Goal: Information Seeking & Learning: Learn about a topic

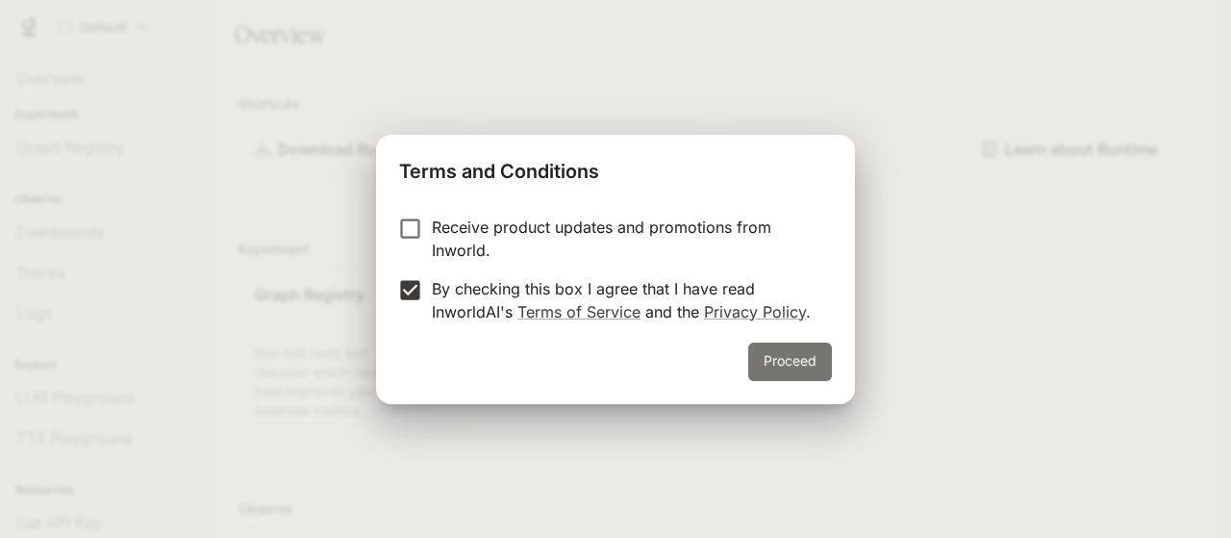
click at [808, 370] on button "Proceed" at bounding box center [790, 361] width 84 height 38
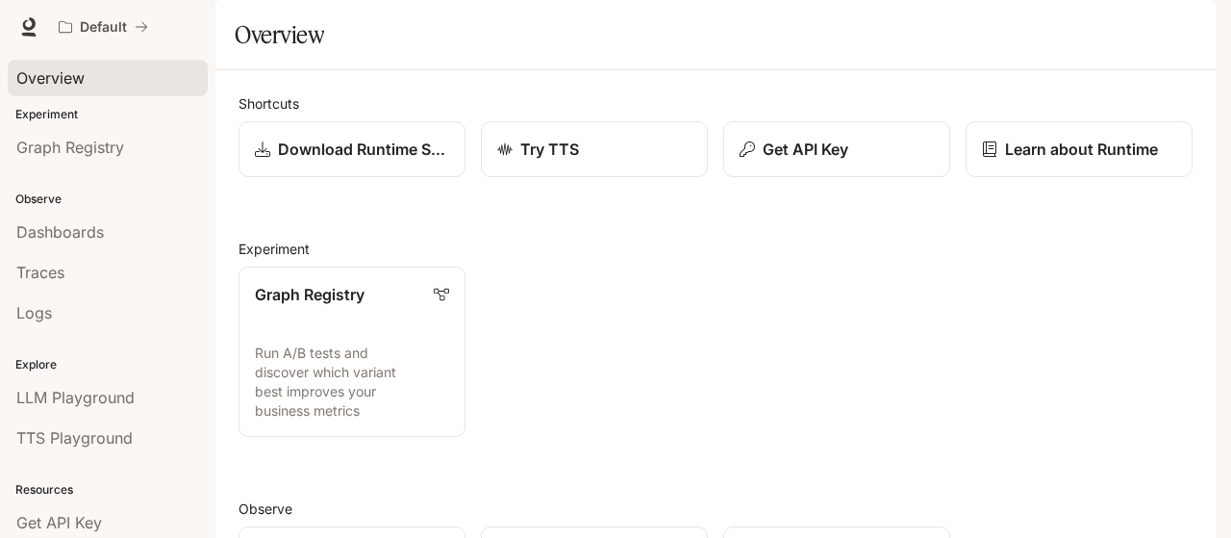
click at [112, 74] on div "Overview" at bounding box center [107, 77] width 183 height 23
click at [313, 282] on p "Graph Registry" at bounding box center [309, 293] width 111 height 23
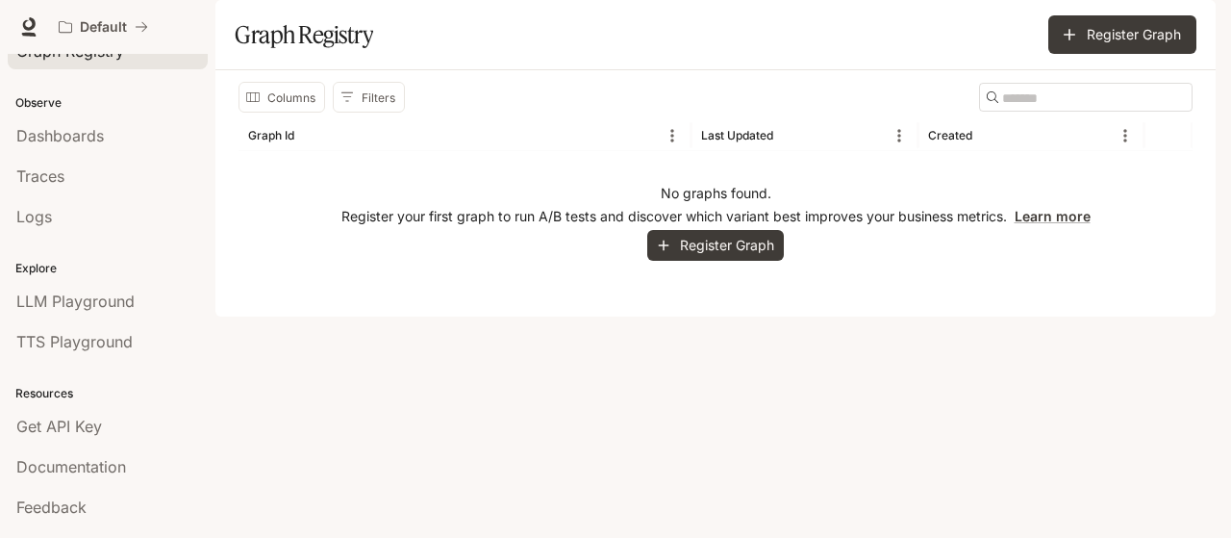
scroll to position [121, 0]
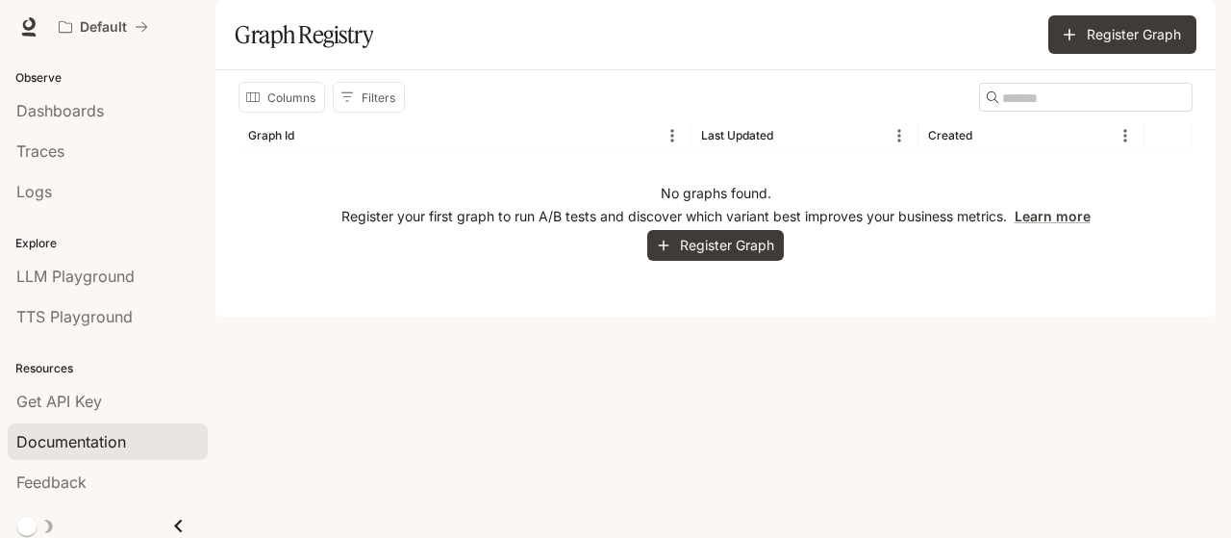
click at [135, 423] on link "Documentation" at bounding box center [108, 441] width 200 height 37
